Goal: Task Accomplishment & Management: Use online tool/utility

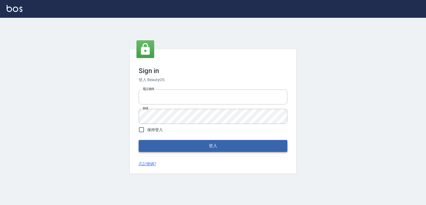
type input "0982132488"
click at [221, 148] on button "登入" at bounding box center [213, 146] width 149 height 12
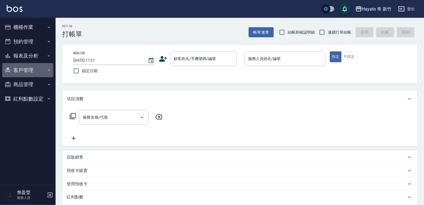
click at [32, 69] on button "客戶管理" at bounding box center [27, 70] width 51 height 14
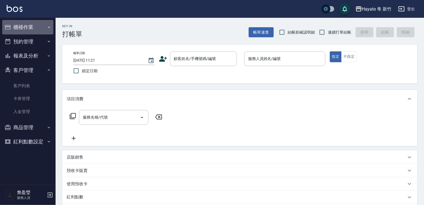
click at [28, 27] on button "櫃檯作業" at bounding box center [27, 27] width 51 height 14
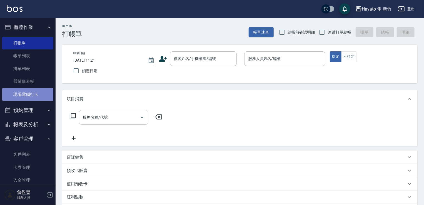
click at [34, 91] on link "現場電腦打卡" at bounding box center [27, 94] width 51 height 13
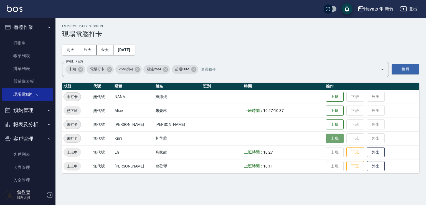
click at [326, 139] on button "上班" at bounding box center [335, 139] width 18 height 10
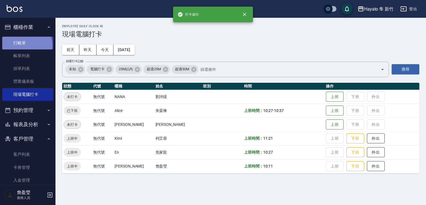
click at [26, 45] on link "打帳單" at bounding box center [27, 43] width 51 height 13
